Goal: Task Accomplishment & Management: Manage account settings

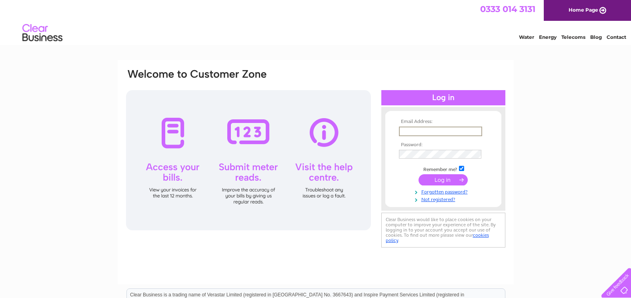
click at [409, 127] on input "text" at bounding box center [440, 131] width 83 height 10
type input "queenscairn3@btconnect.com"
click at [432, 175] on input "submit" at bounding box center [443, 178] width 49 height 11
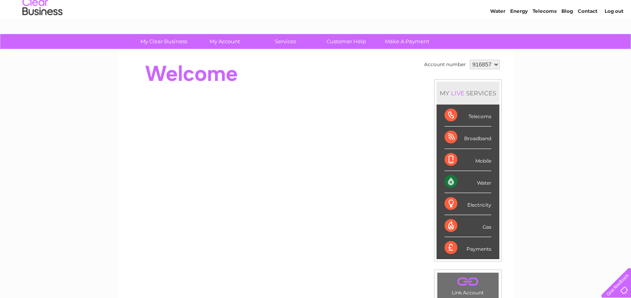
scroll to position [40, 0]
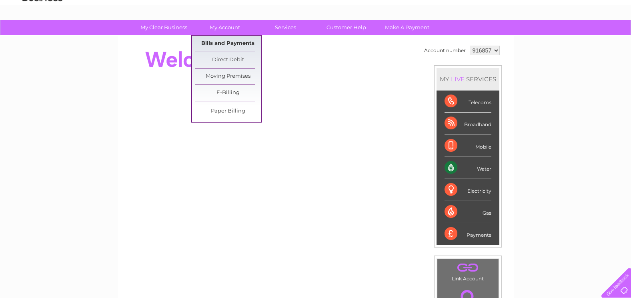
click at [233, 40] on link "Bills and Payments" at bounding box center [228, 44] width 66 height 16
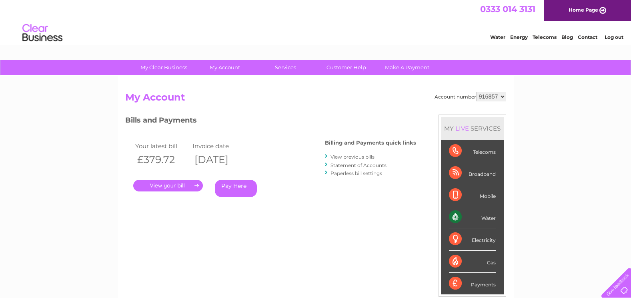
click at [173, 189] on link "." at bounding box center [168, 186] width 70 height 12
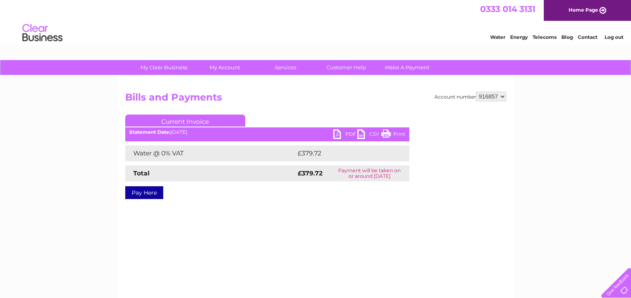
click at [339, 135] on link "PDF" at bounding box center [345, 135] width 24 height 12
